Goal: Use online tool/utility: Utilize a website feature to perform a specific function

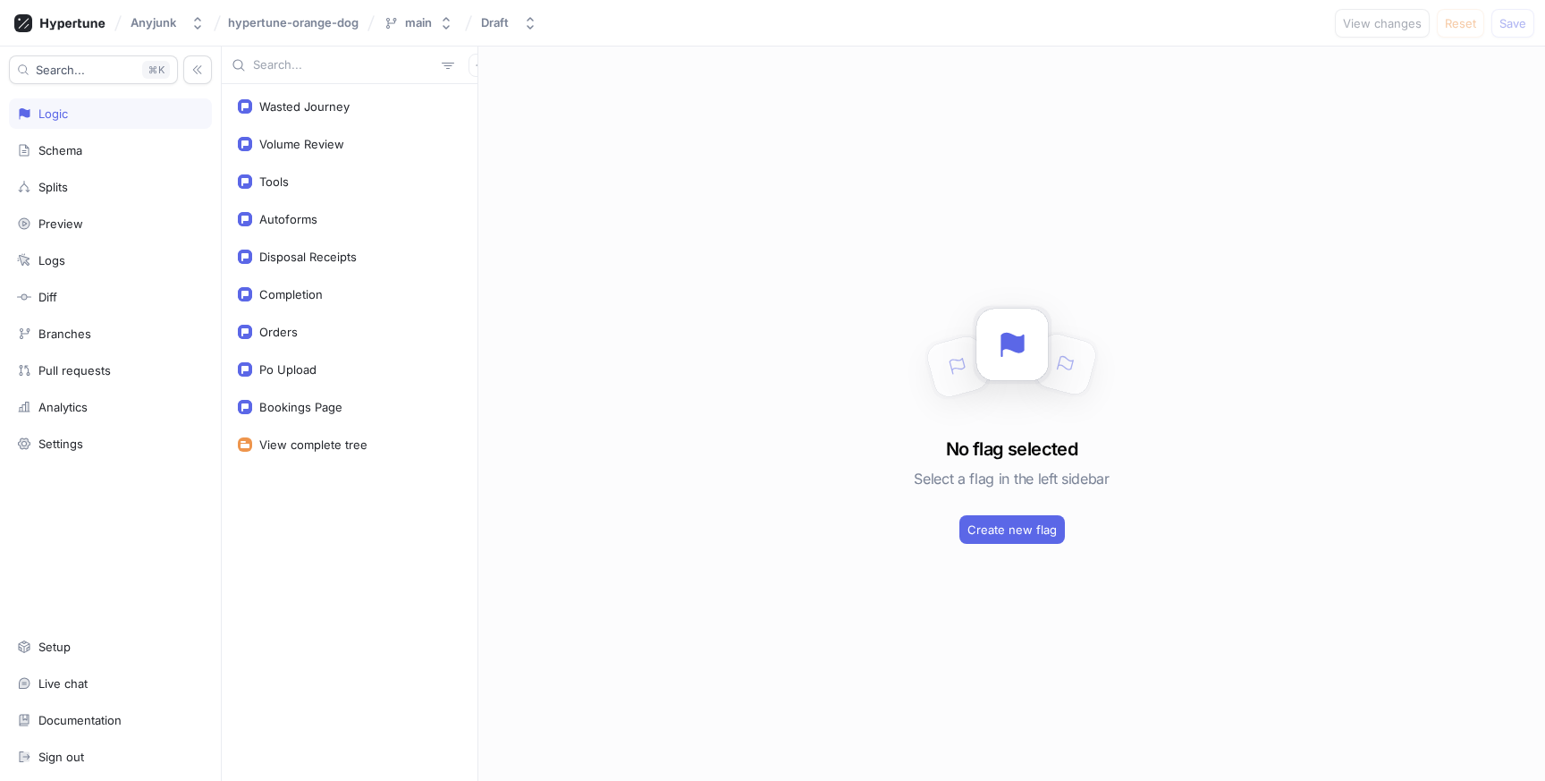
click at [321, 486] on div "Wasted Journey Volume Review Tools Autoforms Disposal Receipts Completion Order…" at bounding box center [350, 432] width 256 height 697
click at [469, 71] on button "button" at bounding box center [480, 65] width 23 height 23
click at [475, 94] on p "Flag" at bounding box center [482, 100] width 23 height 18
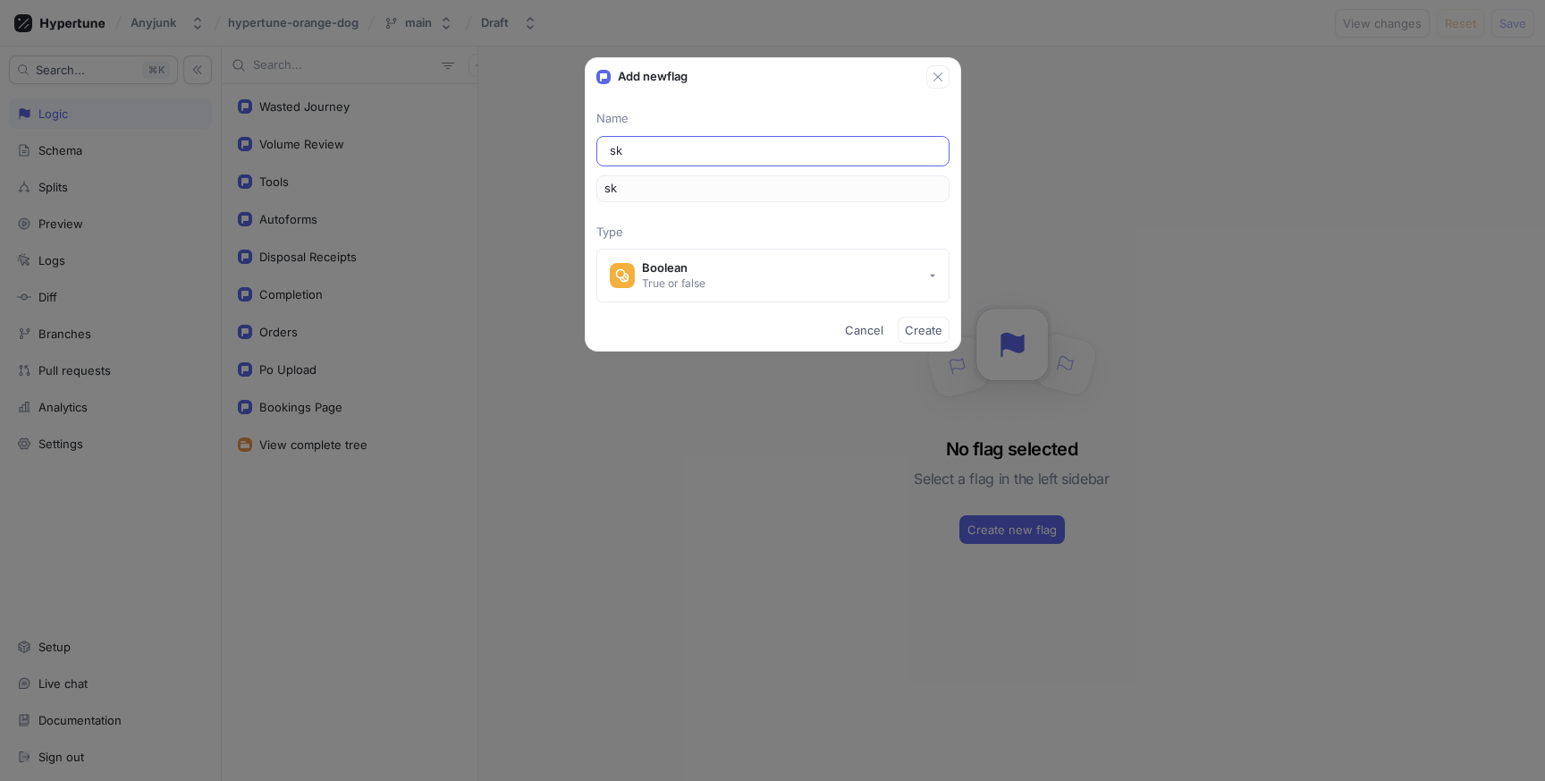
type input "ski"
type input "skip"
type input "skips"
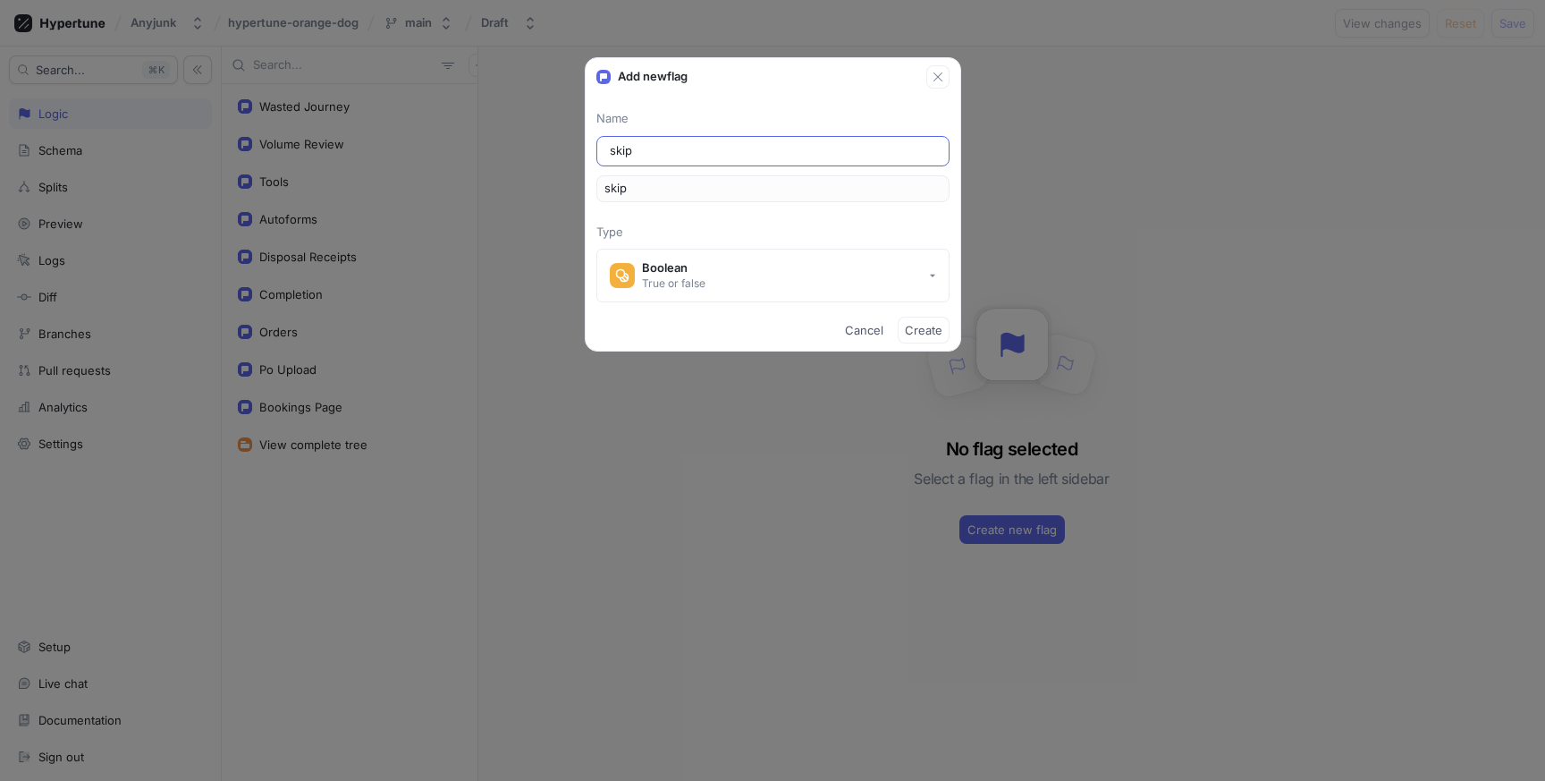
type input "skips"
type input "skips-c"
type input "skipsC"
type input "skips-co"
type input "skipsCo"
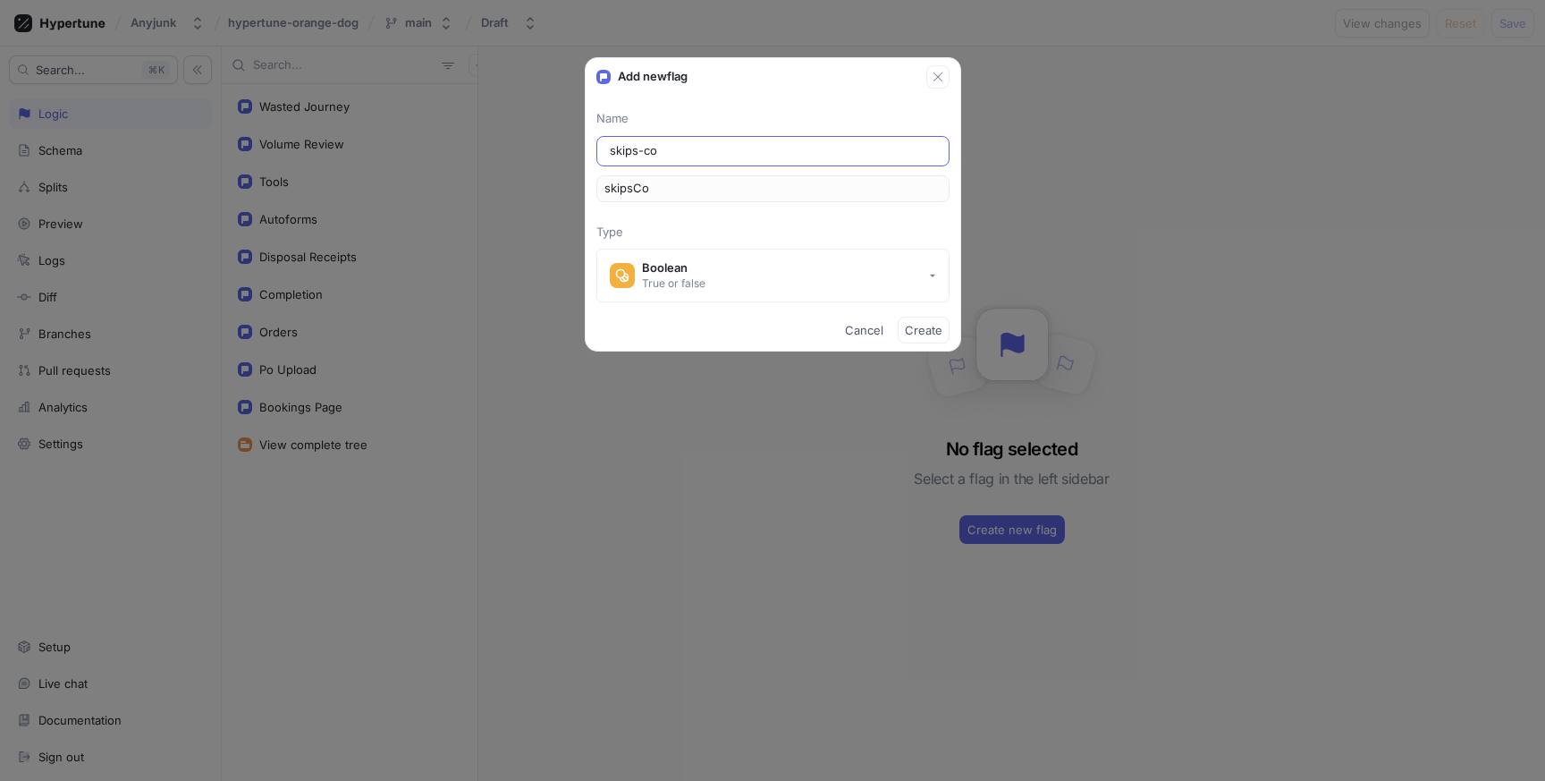
type input "skips-com"
type input "skipsCom"
type input "skips-comp"
type input "skipsComp"
type input "skips-compl"
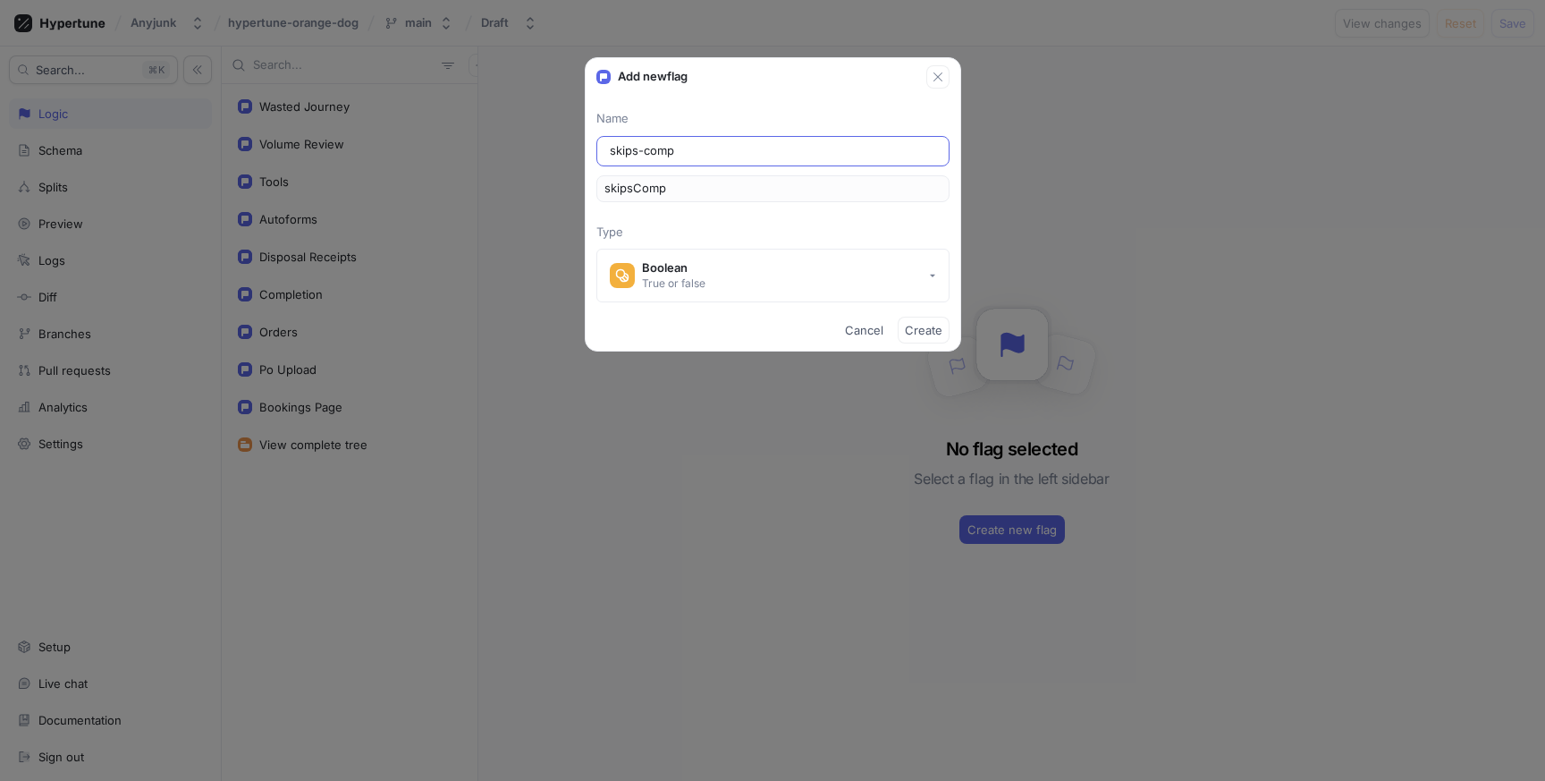
type input "skipsCompl"
type input "skips-comple"
type input "skipsComple"
type input "skips-complet"
type input "skipsComplet"
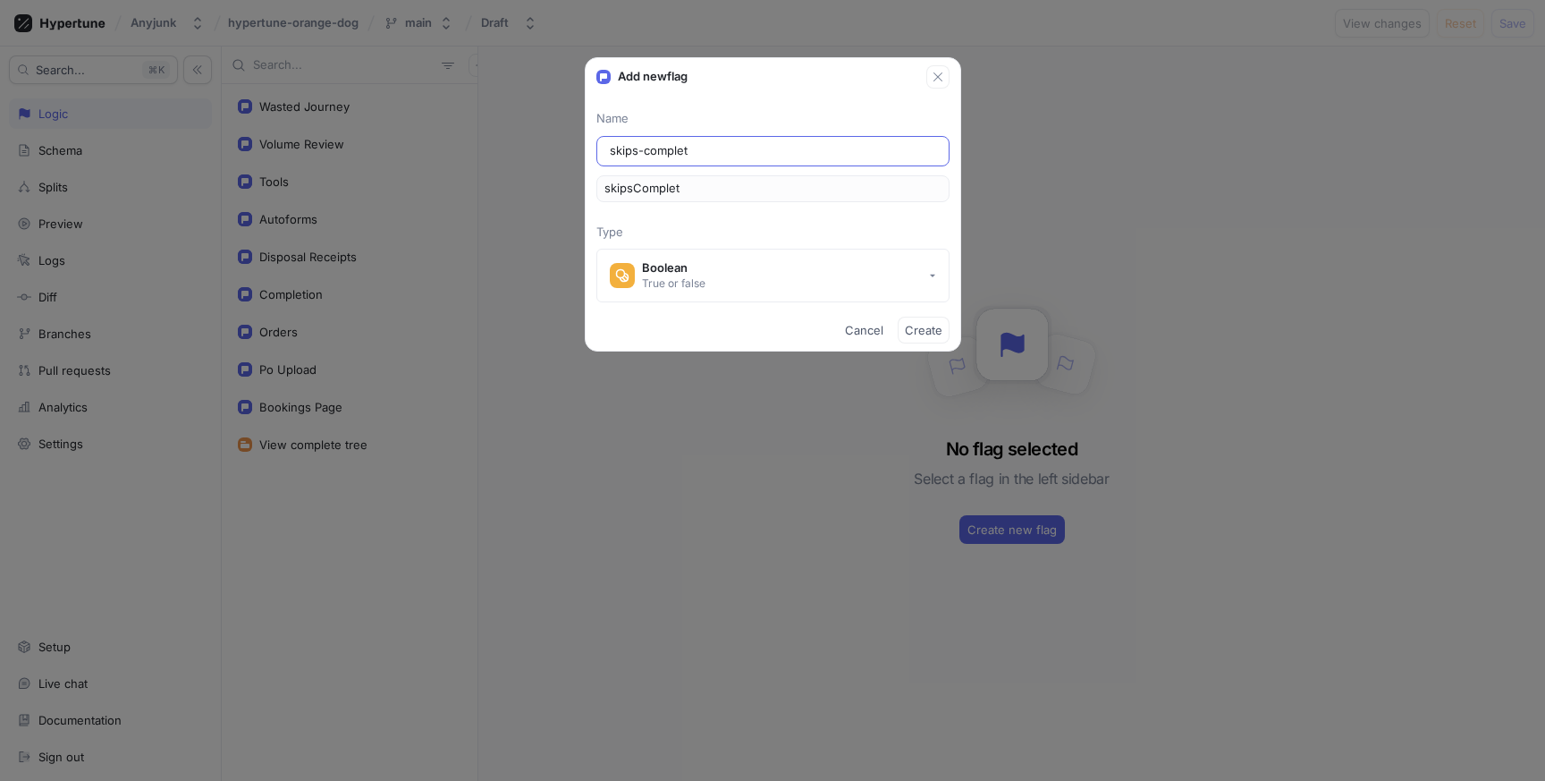
type input "skips-completi"
type input "skipsCompleti"
type input "skips-completio"
type input "skipsCompletio"
type input "skips-completion"
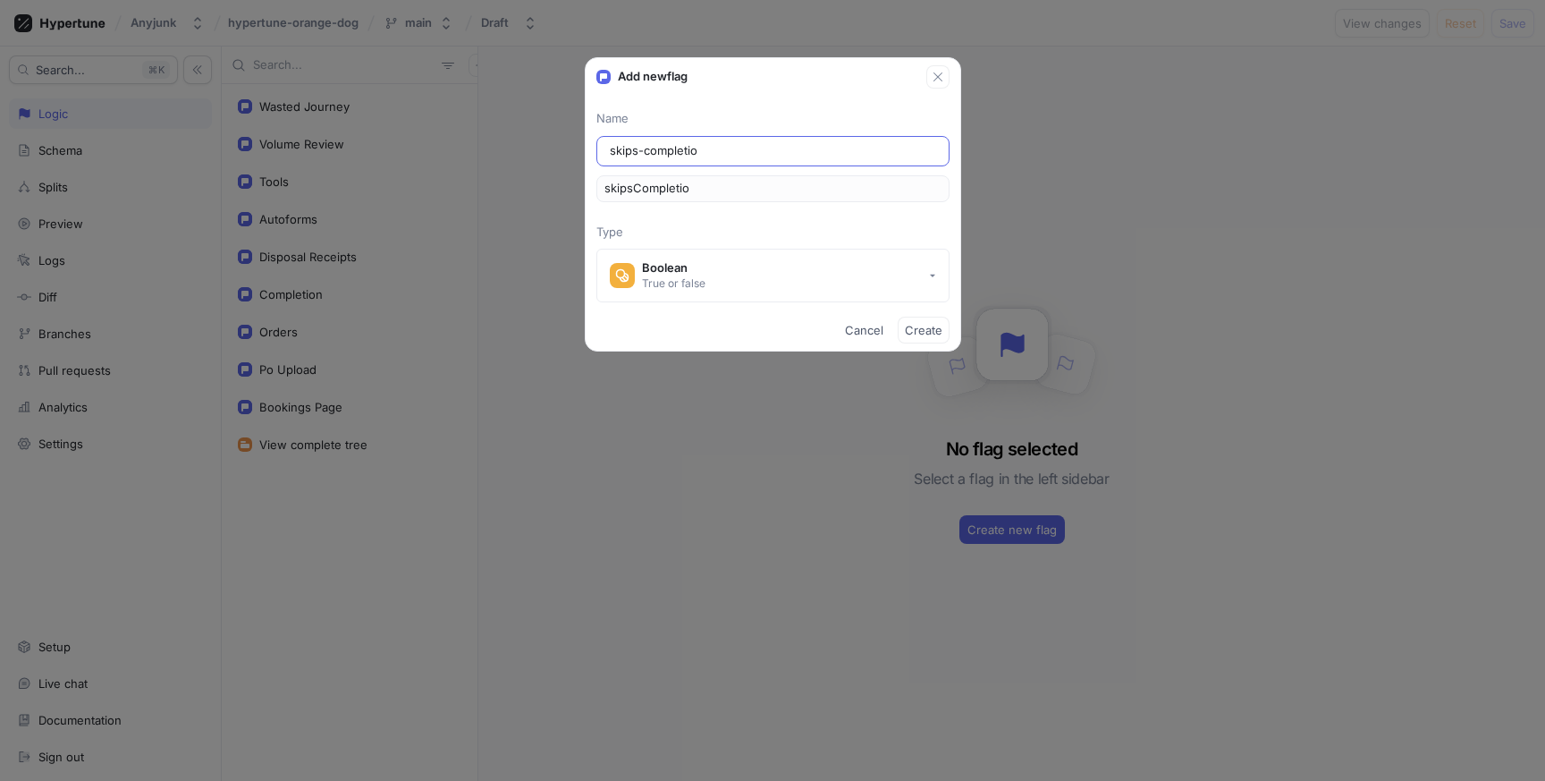
type input "skipsCompletion"
click at [760, 147] on input "skips-completion" at bounding box center [773, 151] width 326 height 18
type input "S"
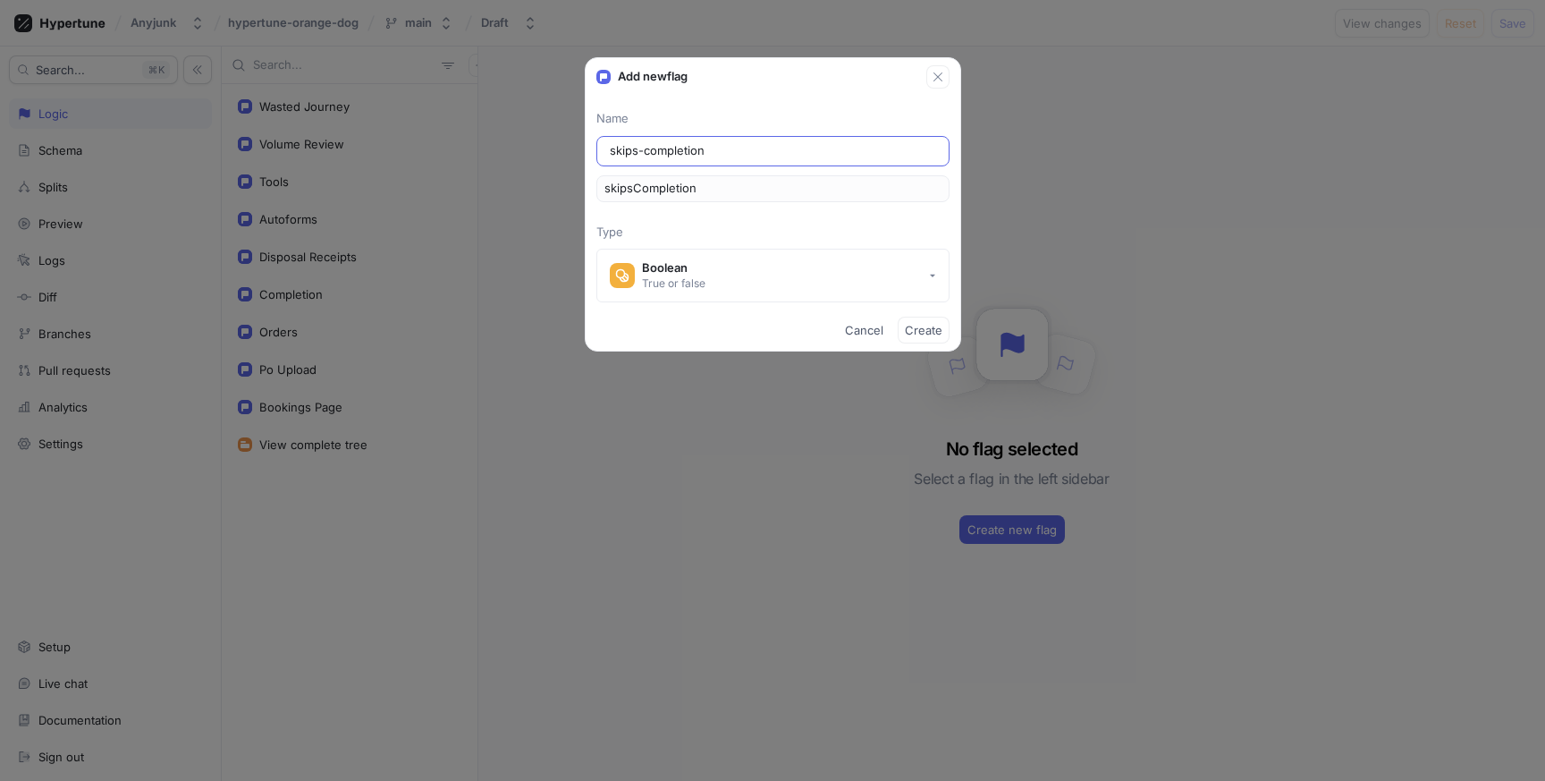
type input "s"
type input "Sk"
type input "sk"
type input "Ski"
type input "ski"
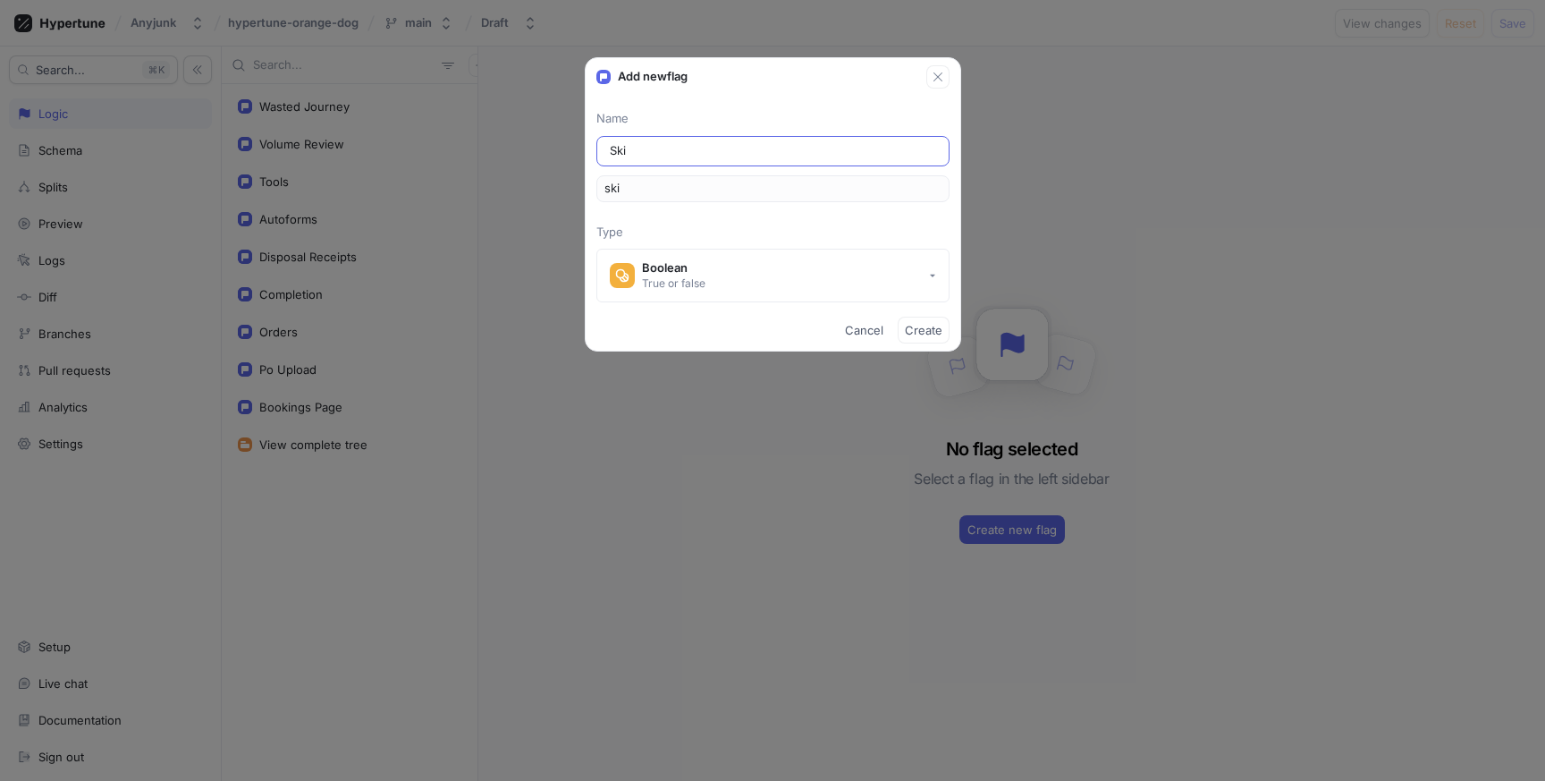
type input "Skip"
type input "skip"
type input "Skips"
type input "skips"
type input "Skips C"
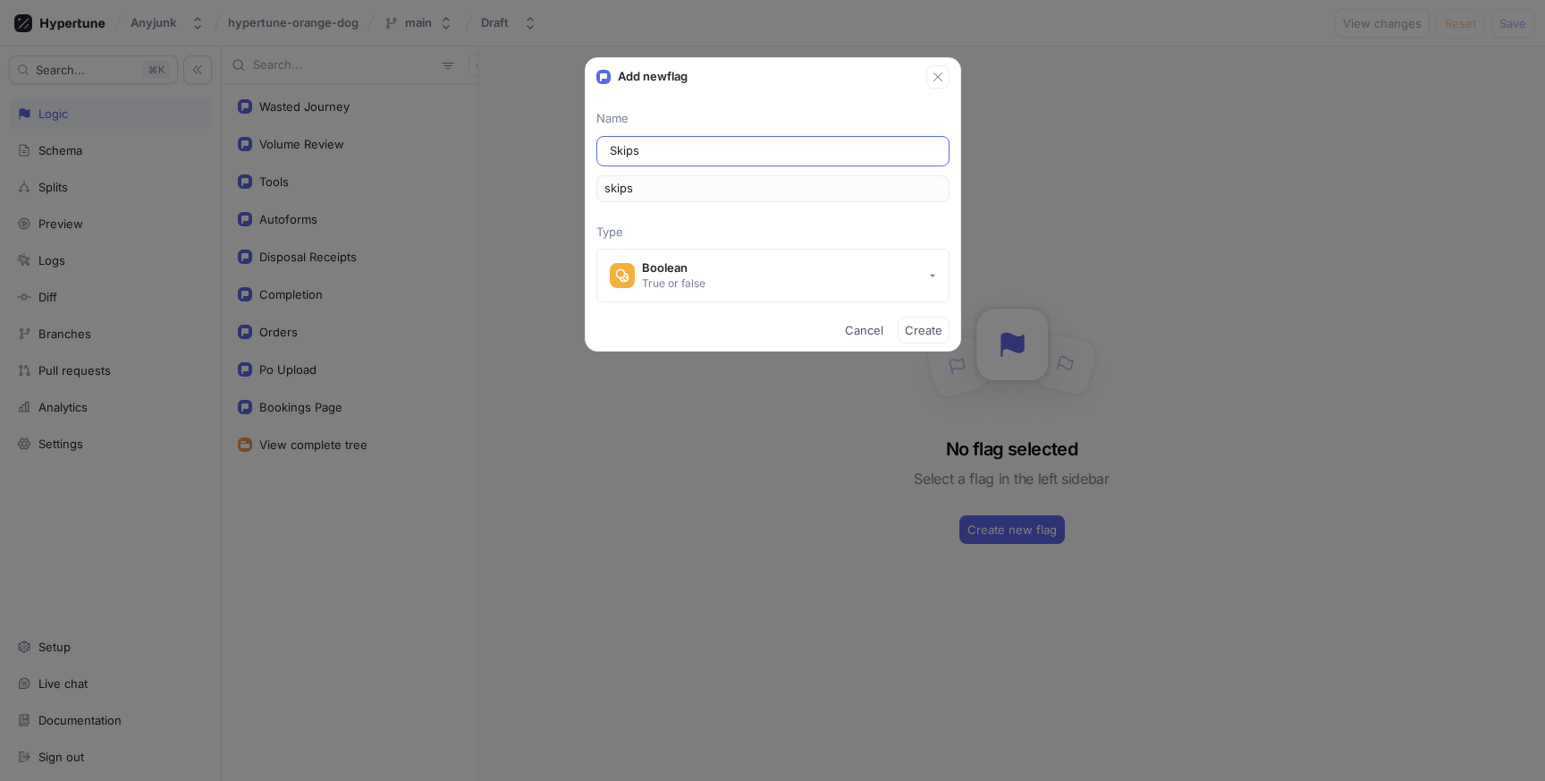
type input "skipsC"
type input "Skips Co"
type input "skipsCo"
type input "Skips Com"
type input "skipsCom"
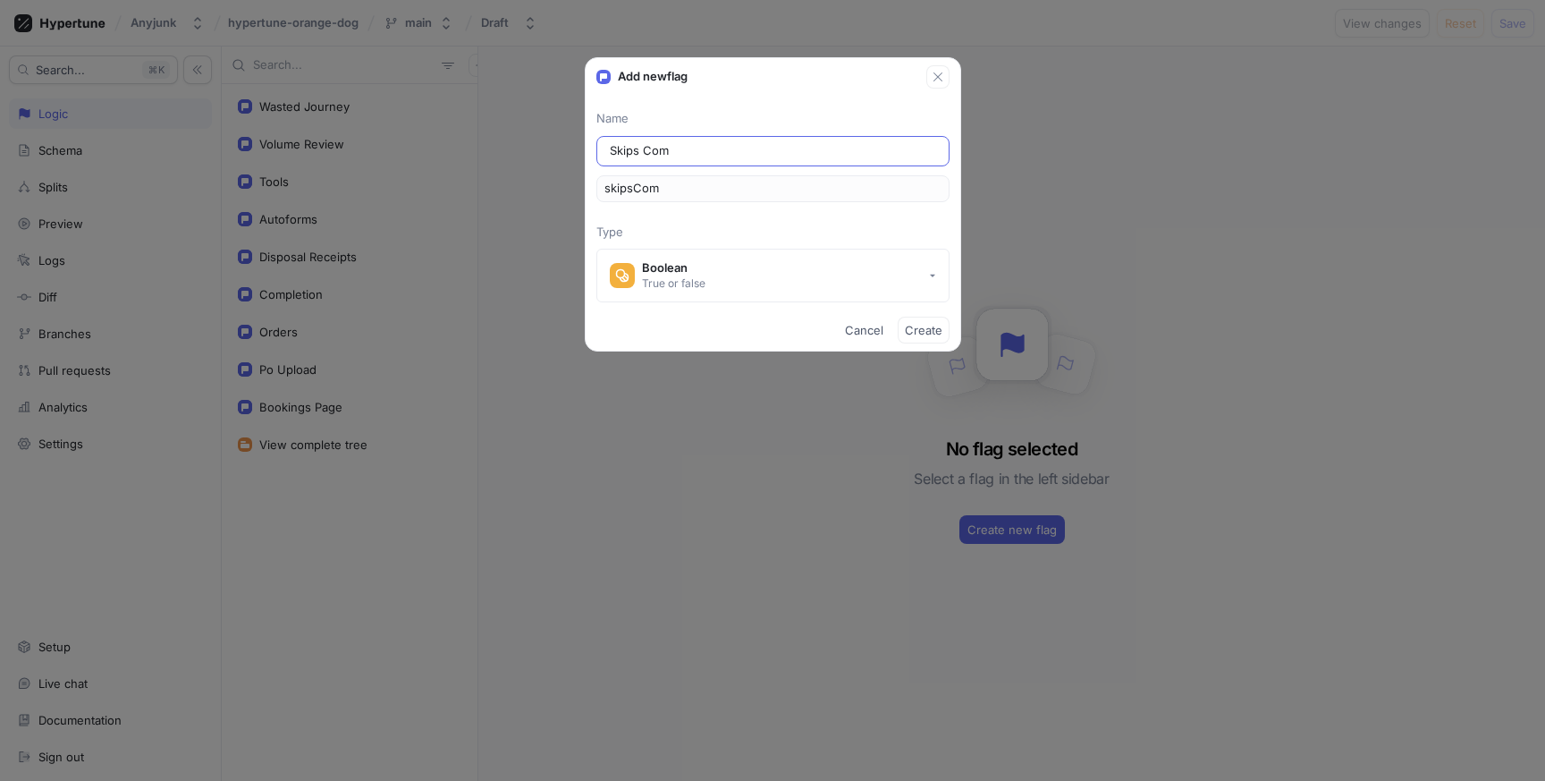
type input "Skips Comp"
type input "skipsComp"
type input "Skips Compl"
type input "skipsCompl"
type input "Skips Comple"
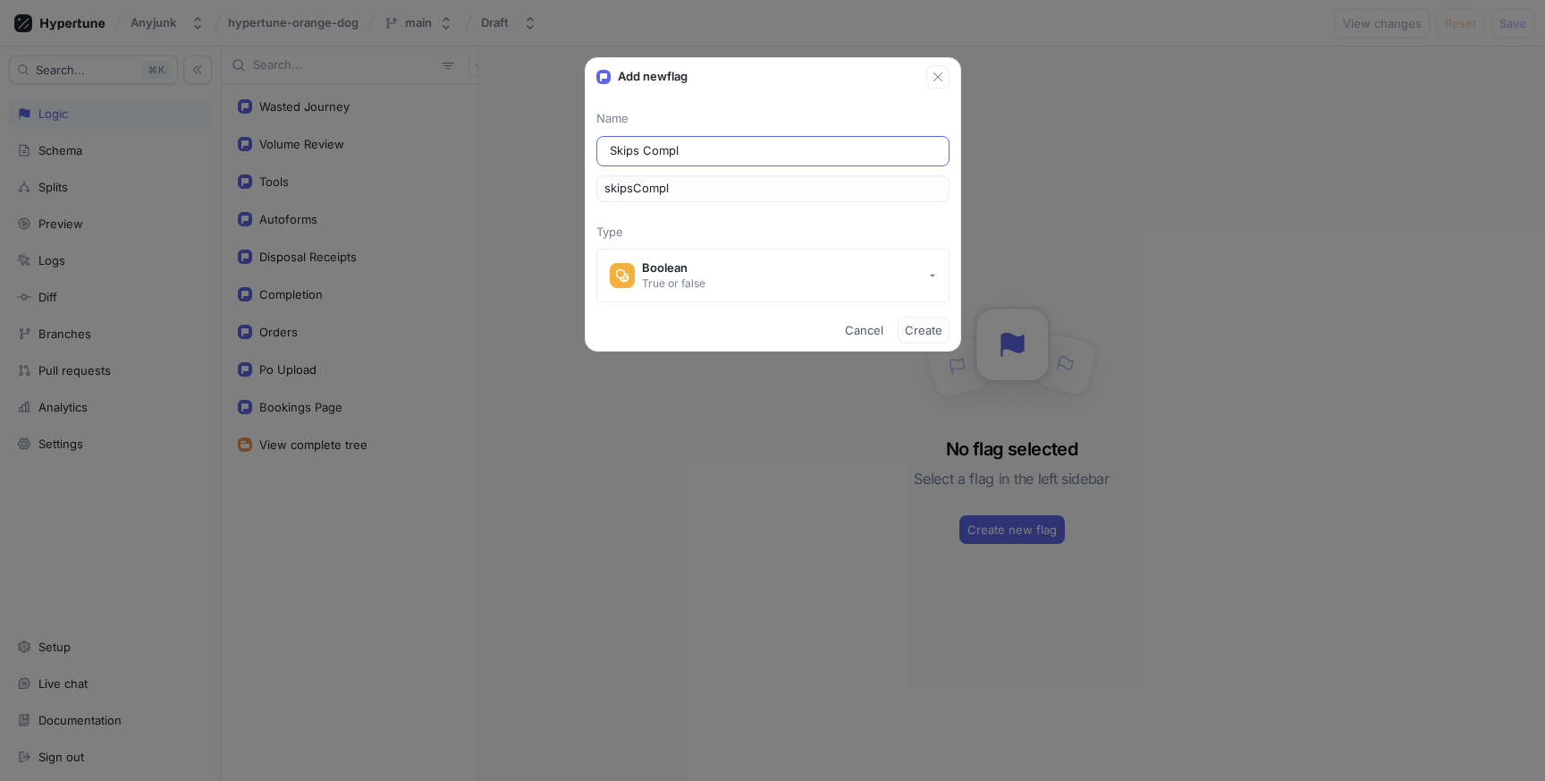
type input "skipsComple"
type input "Skips Complet"
type input "skipsComplet"
type input "Skips Completi"
type input "skipsCompleti"
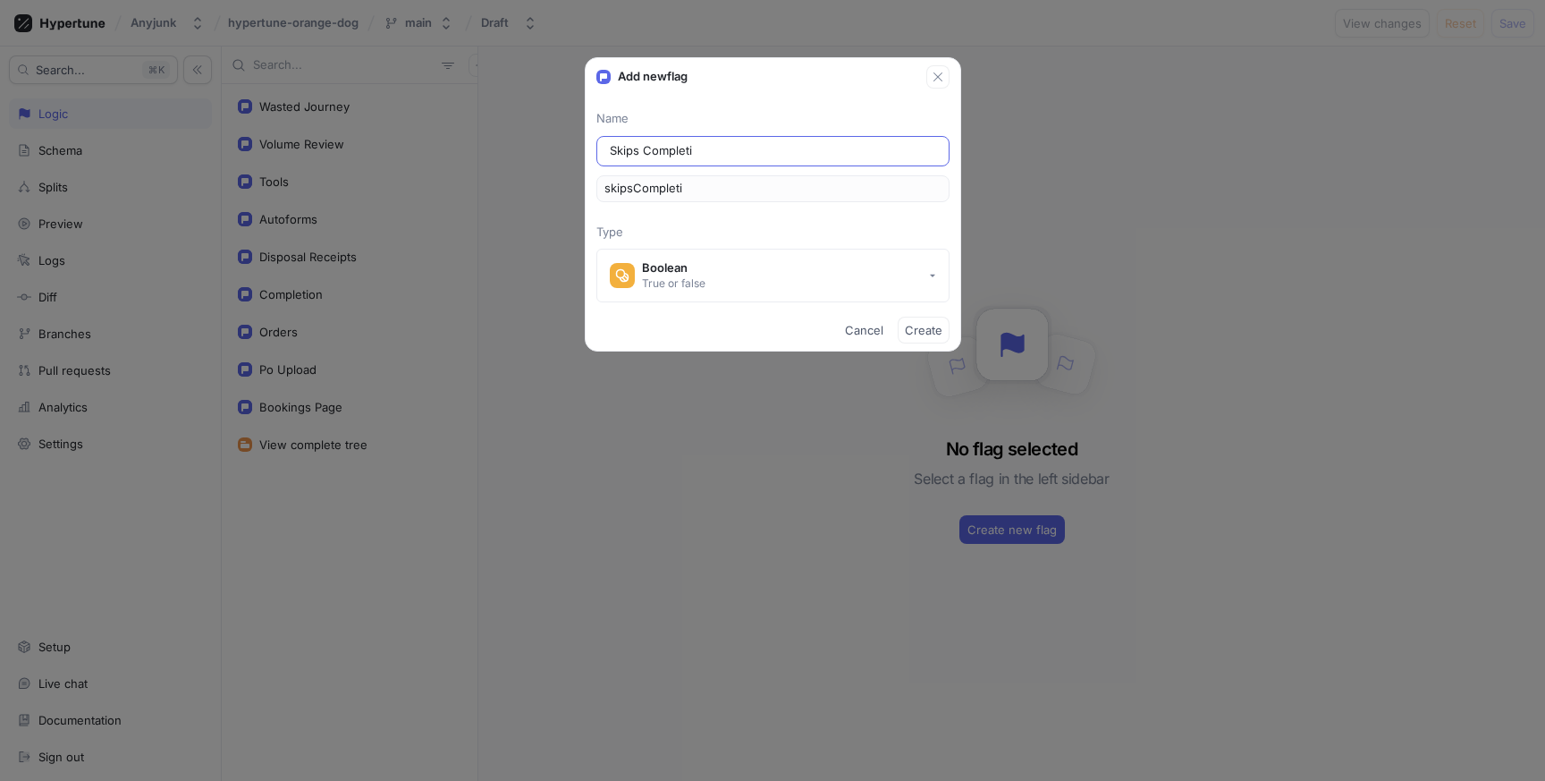
type input "Skips Completio"
type input "skipsCompletio"
type input "Skips Completion"
type input "skipsCompletion"
click at [931, 325] on span "Create" at bounding box center [924, 330] width 38 height 11
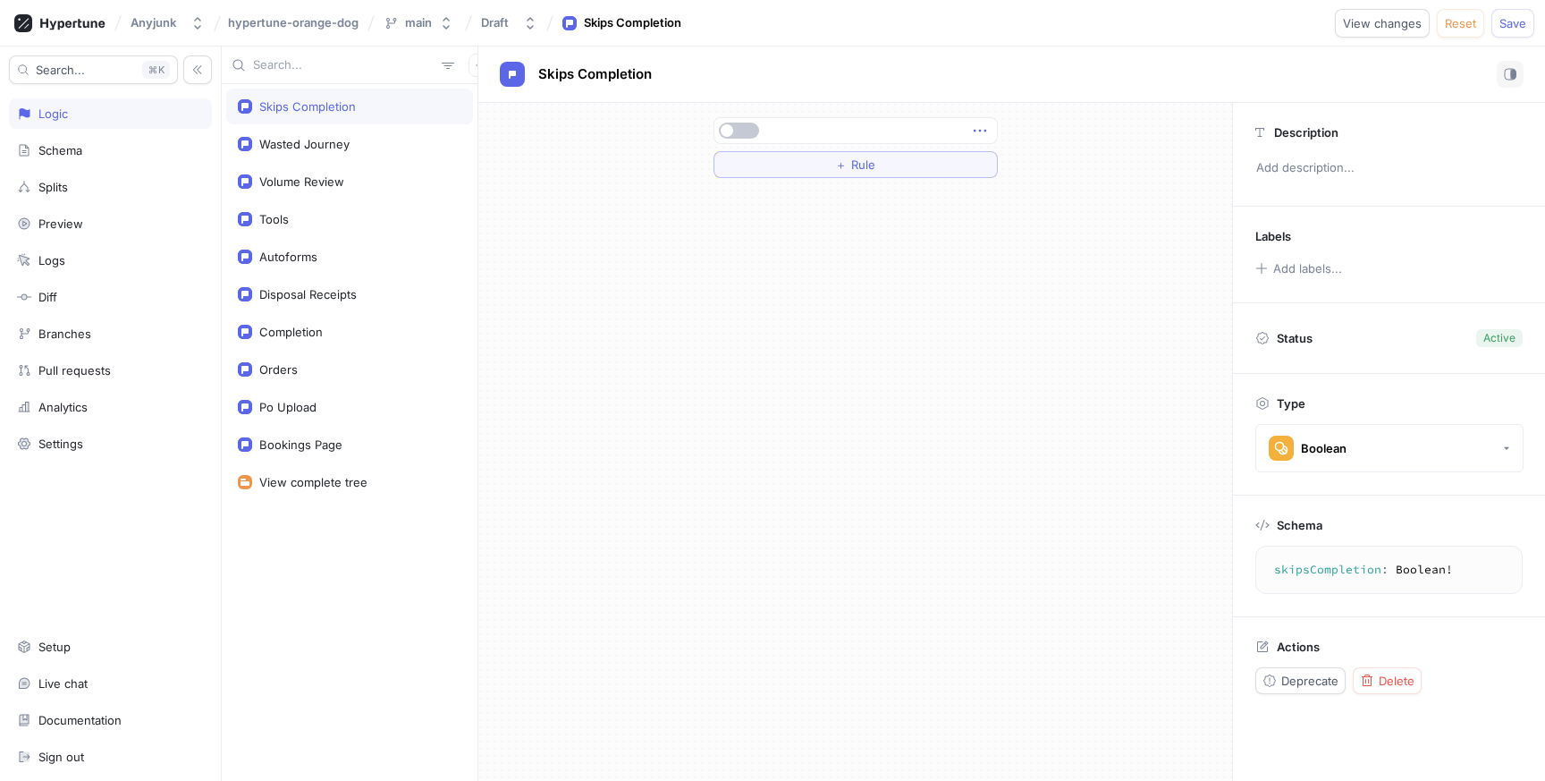
click at [978, 128] on icon "button" at bounding box center [980, 131] width 20 height 20
click at [924, 234] on div "＋ Rule" at bounding box center [855, 442] width 754 height 678
click at [871, 159] on span "Rule" at bounding box center [863, 164] width 24 height 11
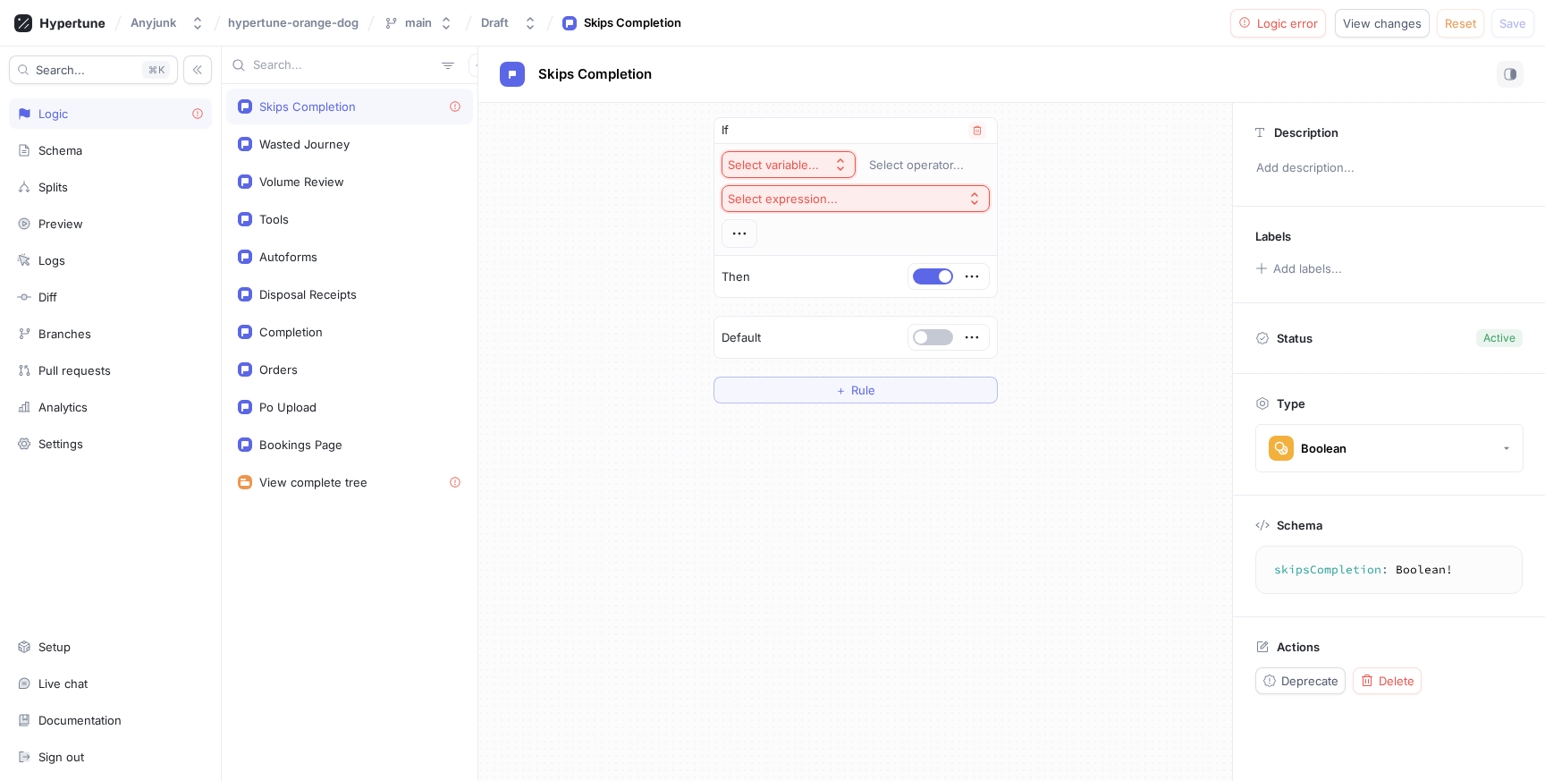
click at [823, 167] on div "Select variable..." at bounding box center [777, 164] width 98 height 15
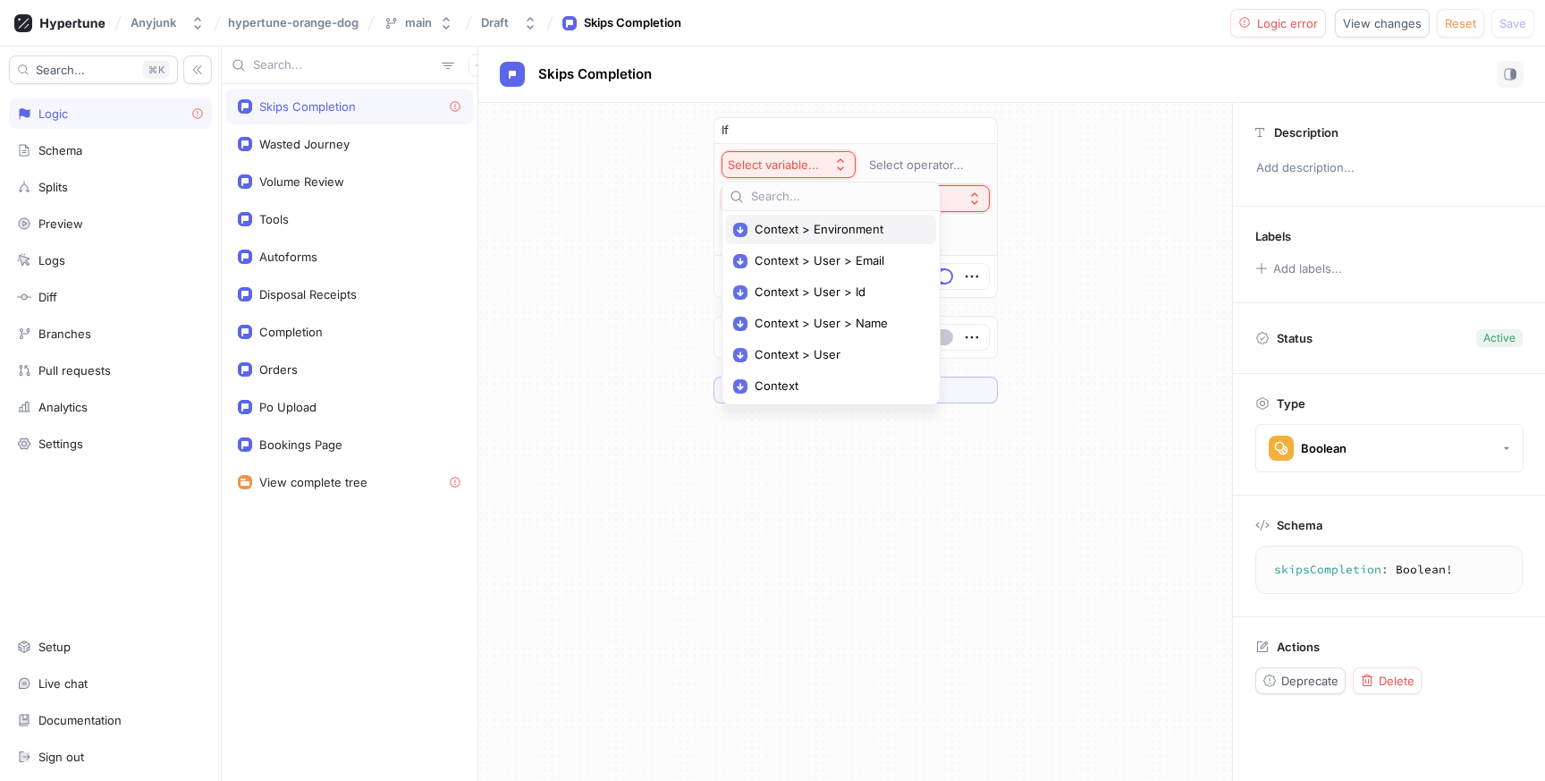
click at [823, 223] on span "Context > Environment" at bounding box center [837, 229] width 165 height 15
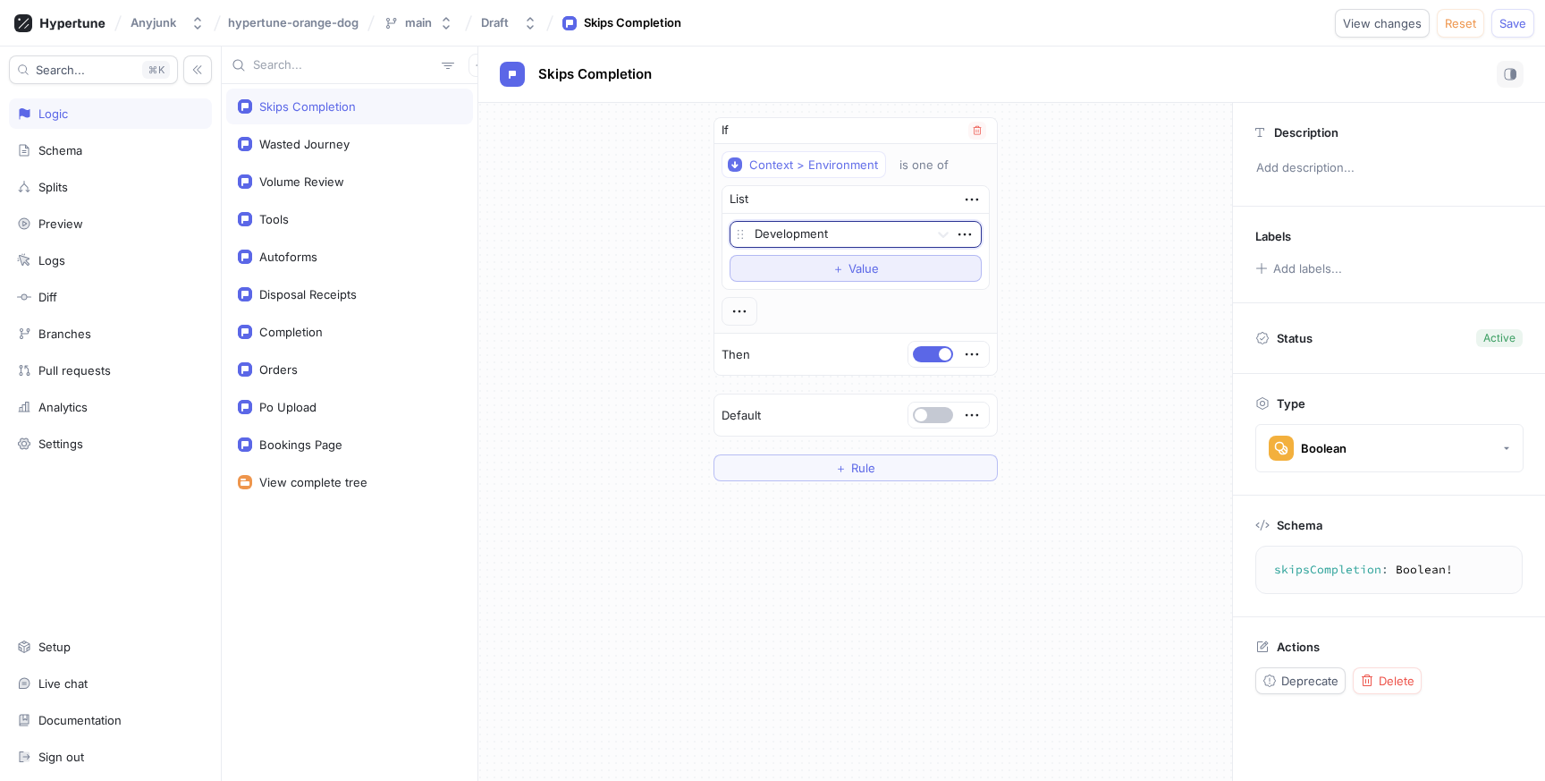
click at [895, 265] on button "＋ Value" at bounding box center [856, 268] width 252 height 27
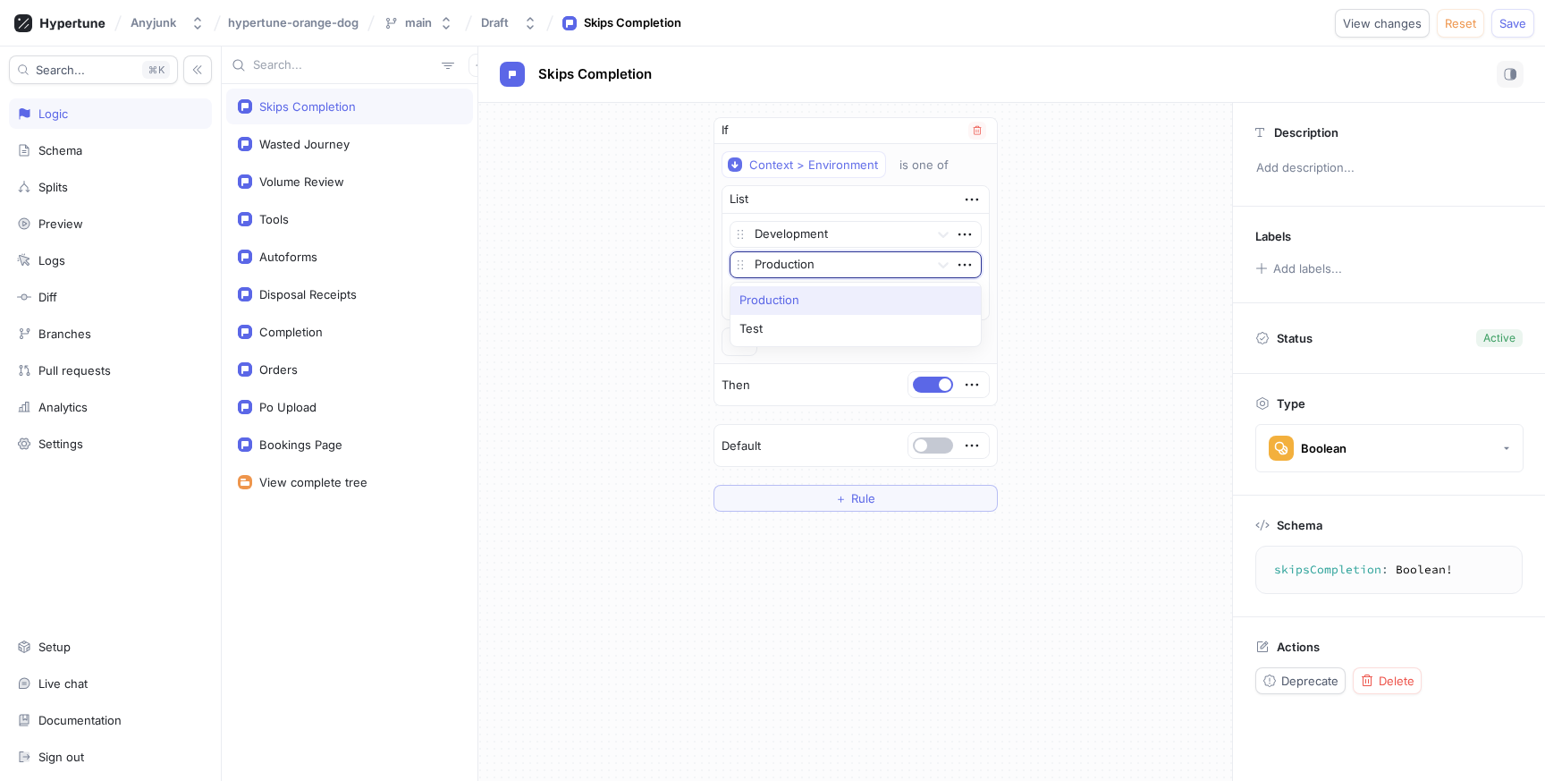
click at [887, 275] on div "Production" at bounding box center [828, 264] width 197 height 25
click at [868, 330] on div "Test" at bounding box center [855, 329] width 250 height 29
click at [1510, 24] on span "Save" at bounding box center [1512, 23] width 27 height 11
click at [362, 330] on div "Completion" at bounding box center [350, 332] width 224 height 14
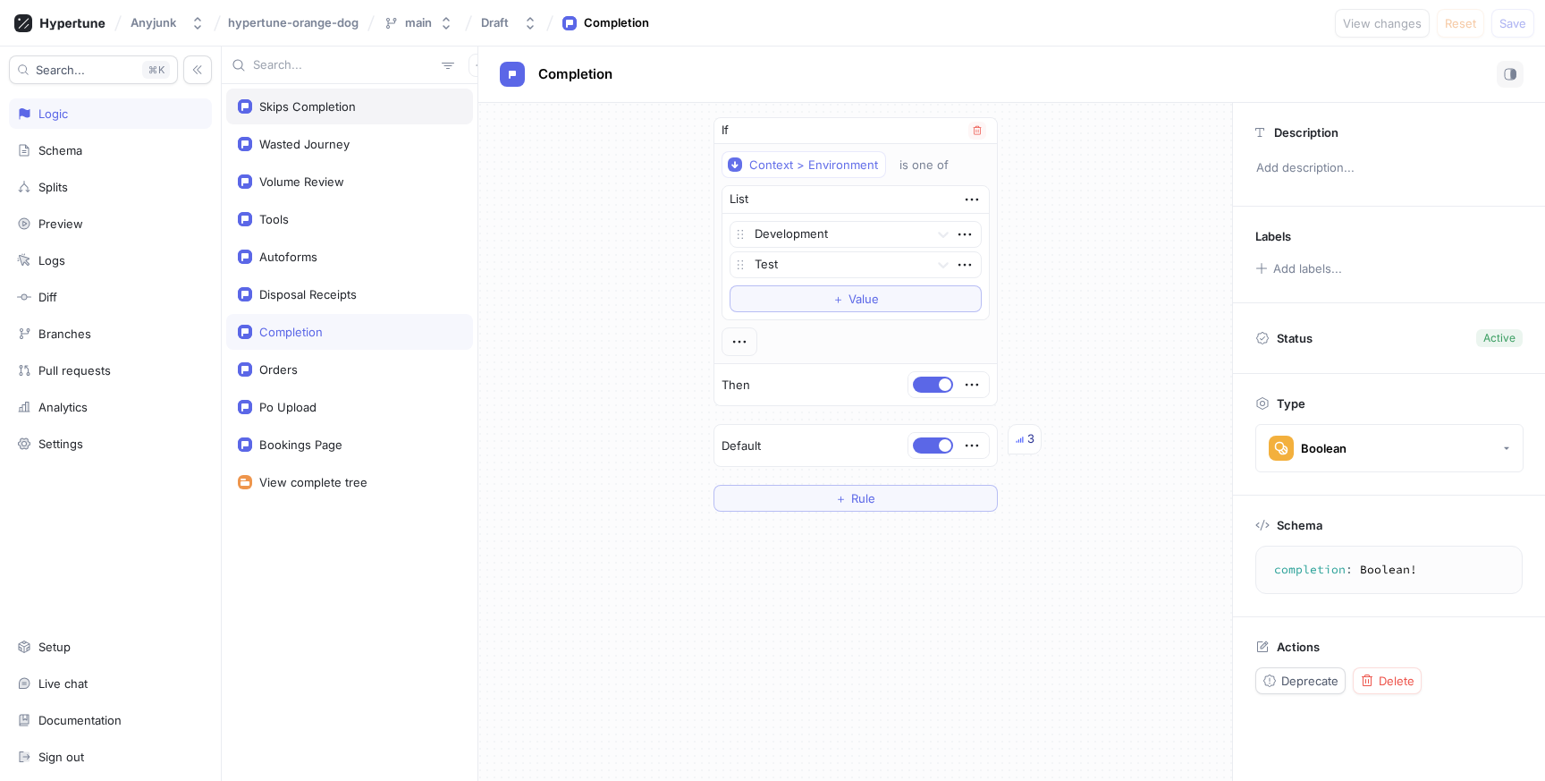
click at [359, 110] on div "Skips Completion" at bounding box center [350, 106] width 224 height 14
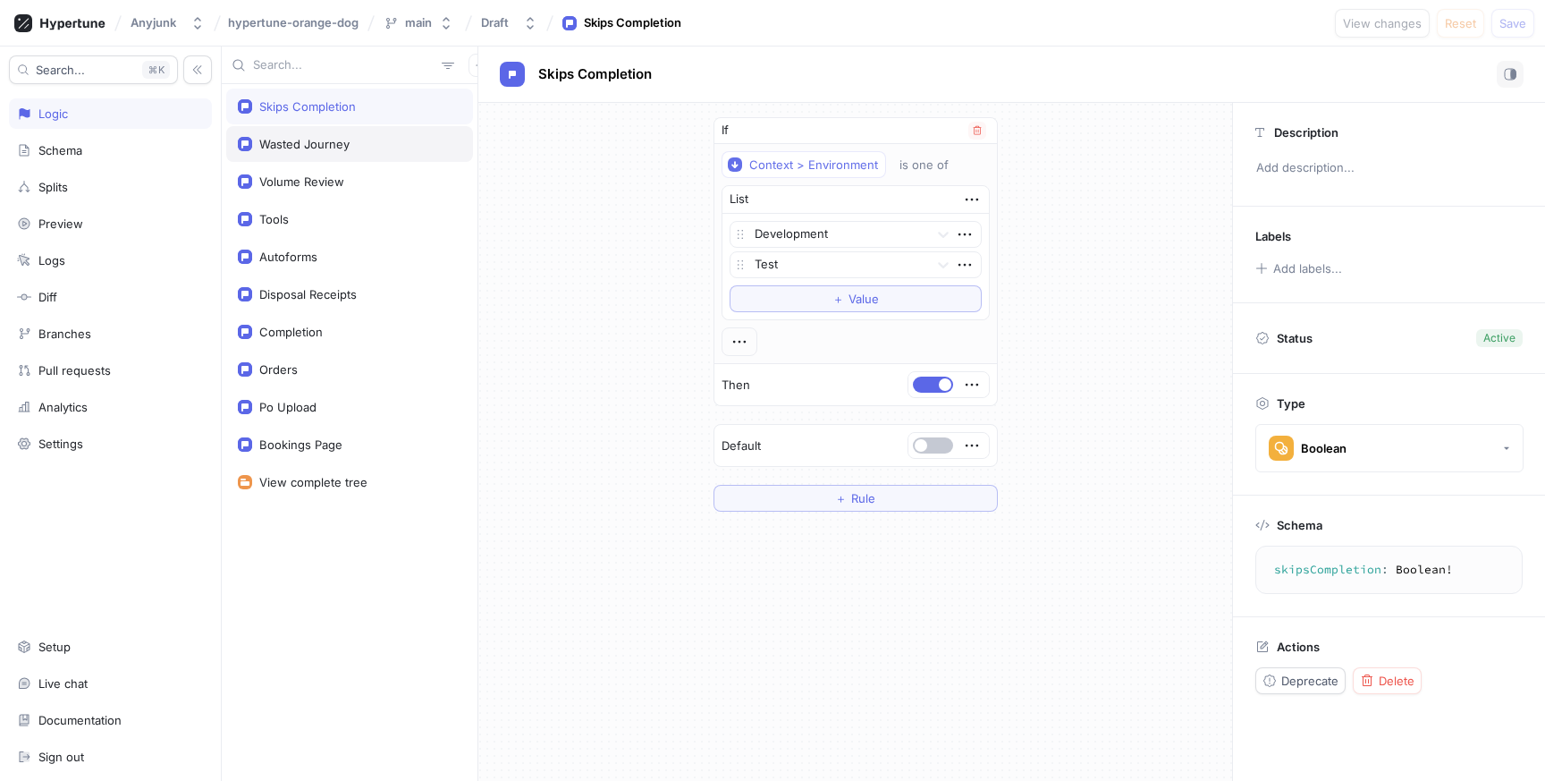
click at [345, 149] on div "Wasted Journey" at bounding box center [304, 144] width 90 height 14
drag, startPoint x: 1274, startPoint y: 570, endPoint x: 1366, endPoint y: 570, distance: 92.1
click at [1366, 570] on textarea "wastedJourney: Boolean!" at bounding box center [1388, 569] width 251 height 32
click at [360, 101] on div "Skips Completion" at bounding box center [350, 106] width 224 height 14
click at [365, 151] on div "Wasted Journey" at bounding box center [349, 144] width 247 height 36
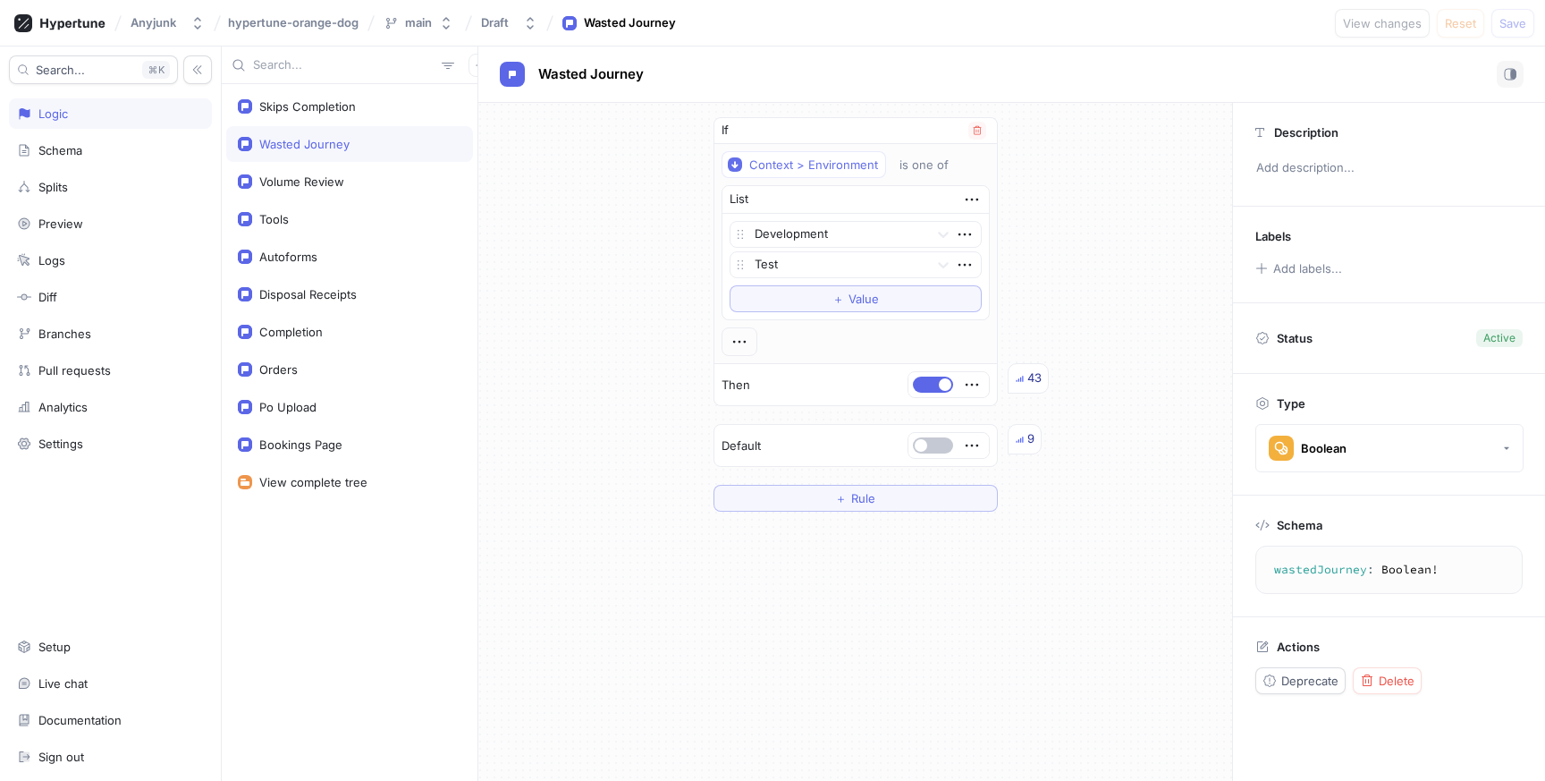
click at [365, 130] on div "Wasted Journey" at bounding box center [349, 144] width 247 height 36
click at [367, 116] on div "Skips Completion" at bounding box center [349, 107] width 247 height 36
click at [371, 147] on div "Wasted Journey" at bounding box center [350, 144] width 224 height 14
click at [371, 119] on div "Skips Completion" at bounding box center [349, 107] width 247 height 36
click at [376, 148] on div "Wasted Journey" at bounding box center [350, 144] width 224 height 14
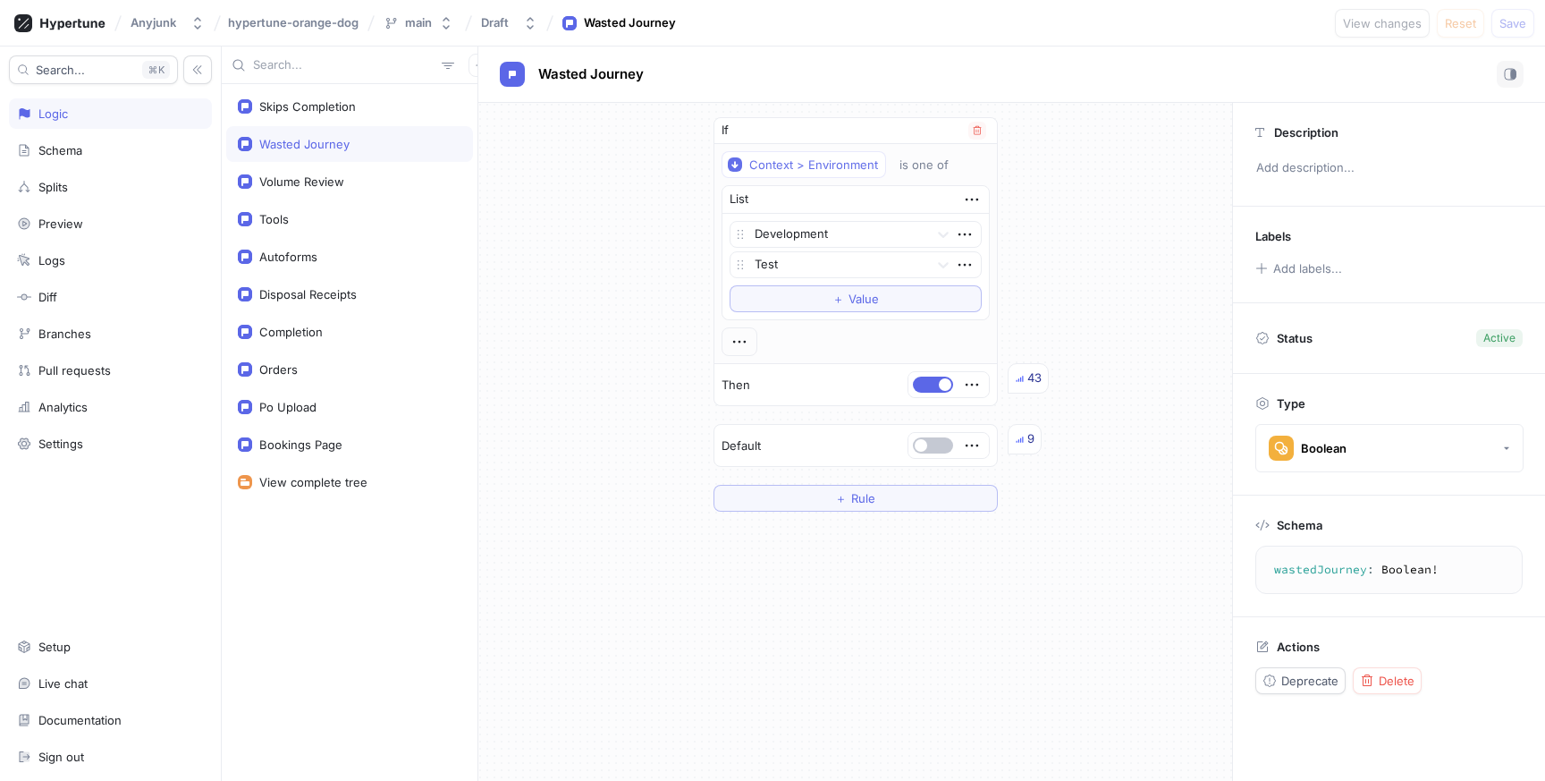
click at [376, 126] on div "Wasted Journey" at bounding box center [349, 144] width 247 height 36
click at [379, 115] on div "Skips Completion" at bounding box center [349, 107] width 247 height 36
type textarea "skipsCompletion: Boolean!"
click at [1290, 573] on textarea "skipsCompletion: Boolean!" at bounding box center [1388, 569] width 251 height 32
